Goal: Share content

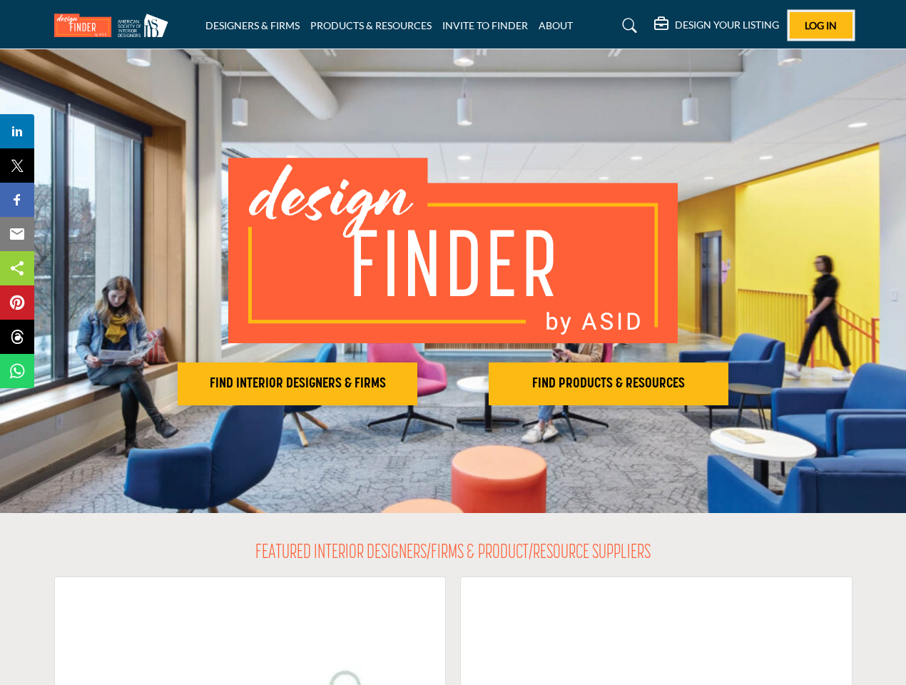
click at [821, 25] on span "Log In" at bounding box center [821, 25] width 32 height 12
click at [297, 384] on h2 "FIND INTERIOR DESIGNERS & FIRMS" at bounding box center [297, 383] width 231 height 17
click at [609, 384] on h2 "FIND PRODUCTS & RESOURCES" at bounding box center [608, 383] width 231 height 17
click at [17, 131] on span "Share" at bounding box center [24, 131] width 41 height 17
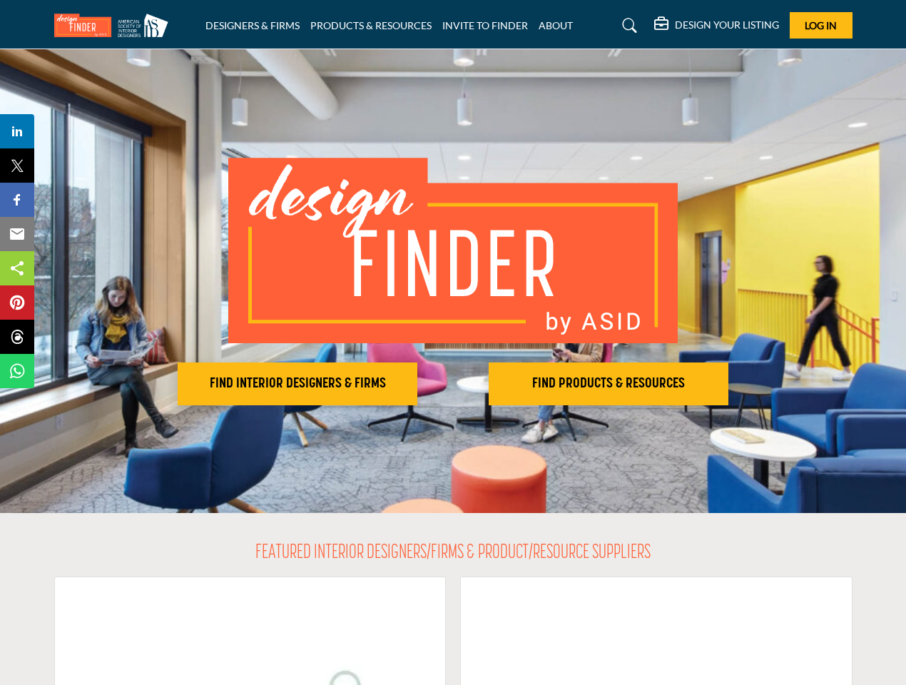
click at [17, 166] on span "Tweet" at bounding box center [24, 165] width 41 height 17
click at [17, 200] on span "Share" at bounding box center [24, 199] width 41 height 17
click at [17, 234] on span "Email" at bounding box center [23, 233] width 39 height 17
click at [17, 268] on span "Share" at bounding box center [24, 268] width 41 height 17
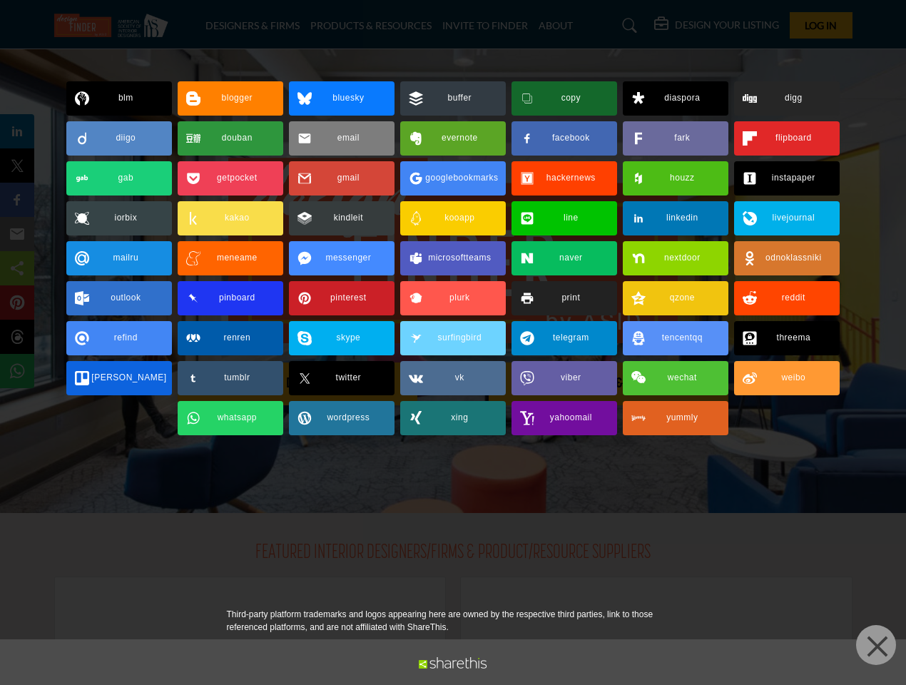
click at [17, 302] on span "Pin" at bounding box center [17, 302] width 26 height 17
